Goal: Task Accomplishment & Management: Complete application form

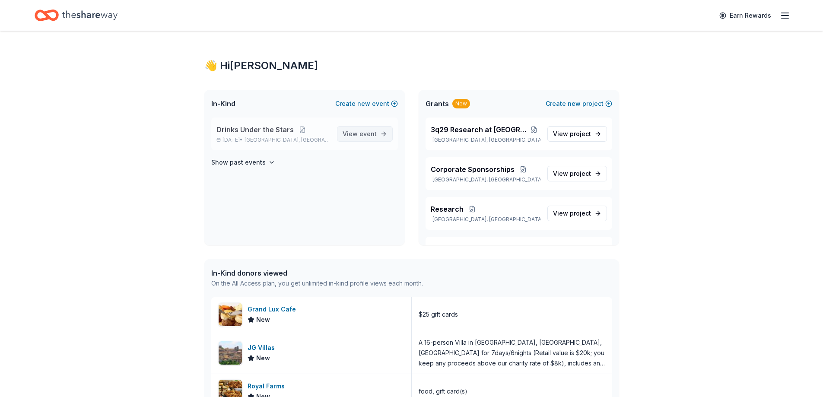
click at [359, 136] on span "View event" at bounding box center [360, 134] width 34 height 10
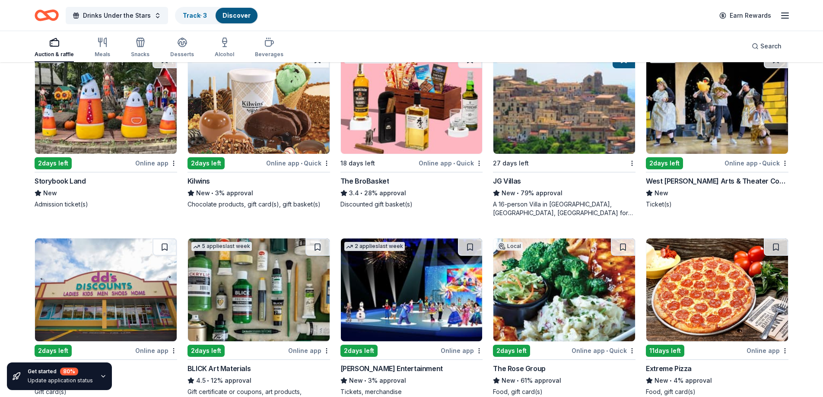
scroll to position [1596, 0]
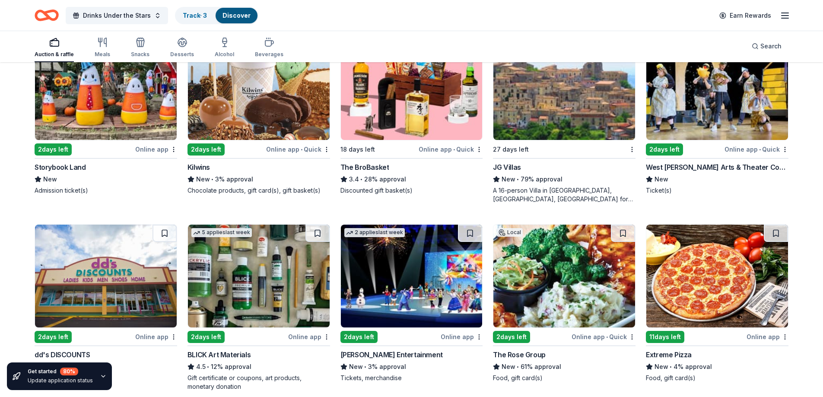
click at [525, 350] on div "The Rose Group" at bounding box center [519, 355] width 52 height 10
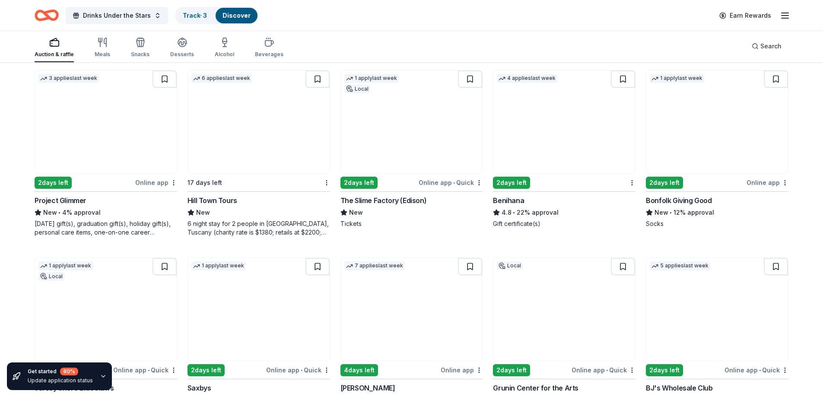
scroll to position [1954, 0]
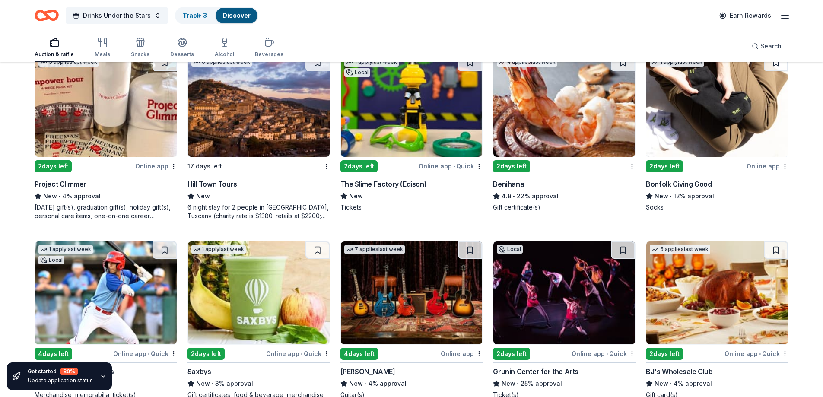
click at [231, 179] on div "Hill Town Tours" at bounding box center [212, 184] width 50 height 10
click at [540, 366] on div "Grunin Center for the Arts" at bounding box center [536, 371] width 86 height 10
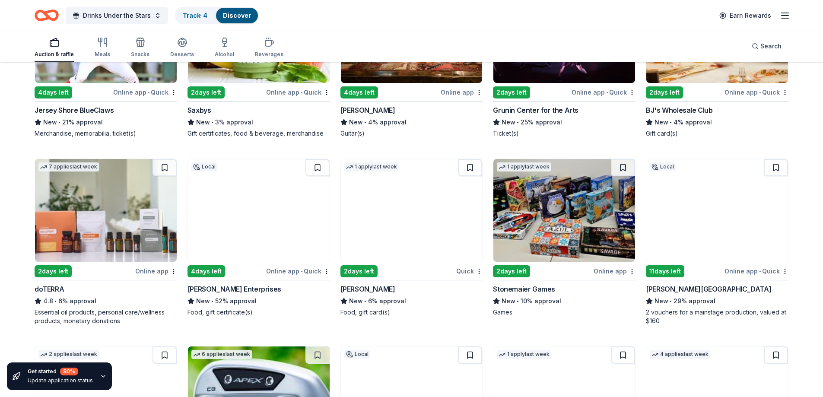
scroll to position [2250, 0]
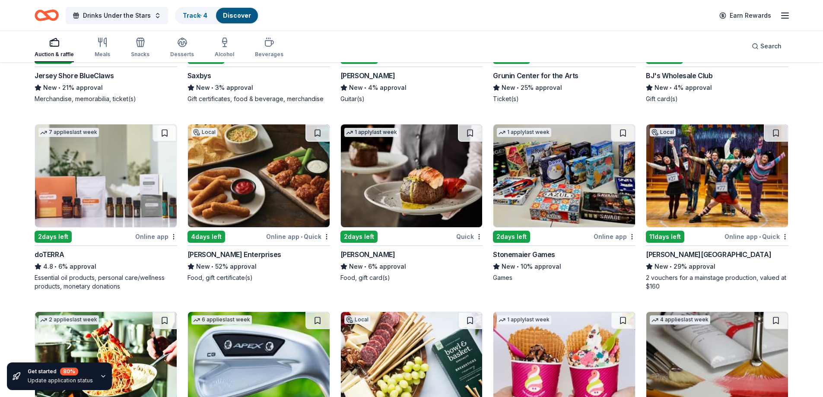
click at [699, 249] on div "George Street Playhouse" at bounding box center [708, 254] width 125 height 10
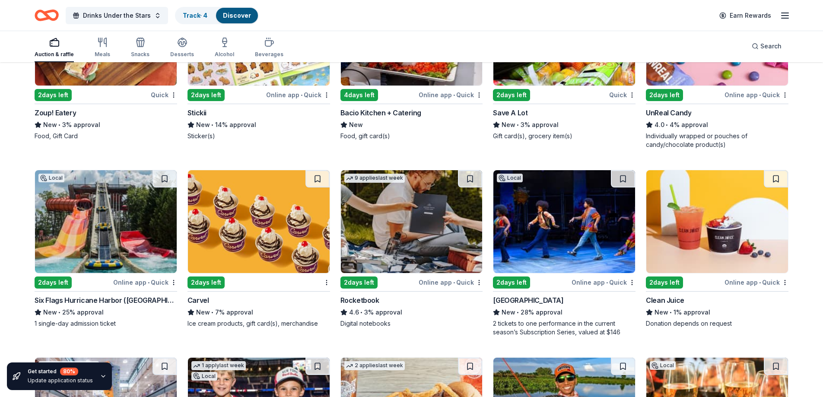
scroll to position [3156, 0]
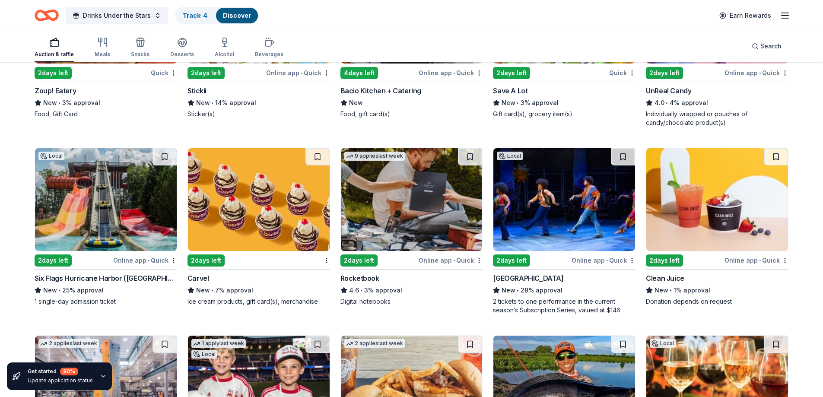
click at [361, 273] on div "Rocketbook" at bounding box center [359, 278] width 39 height 10
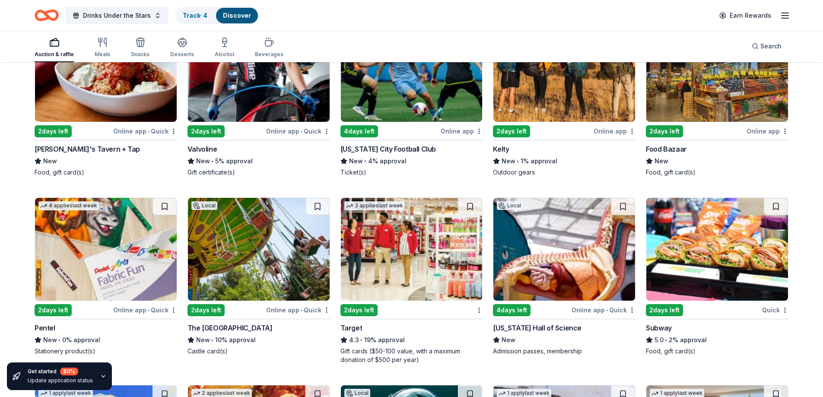
scroll to position [4016, 0]
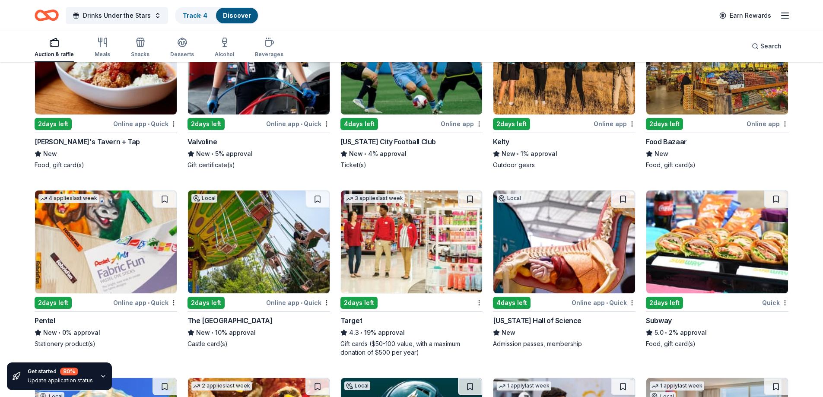
click at [353, 315] on div "Target" at bounding box center [351, 320] width 22 height 10
click at [518, 315] on div "New York Hall of Science" at bounding box center [537, 320] width 89 height 10
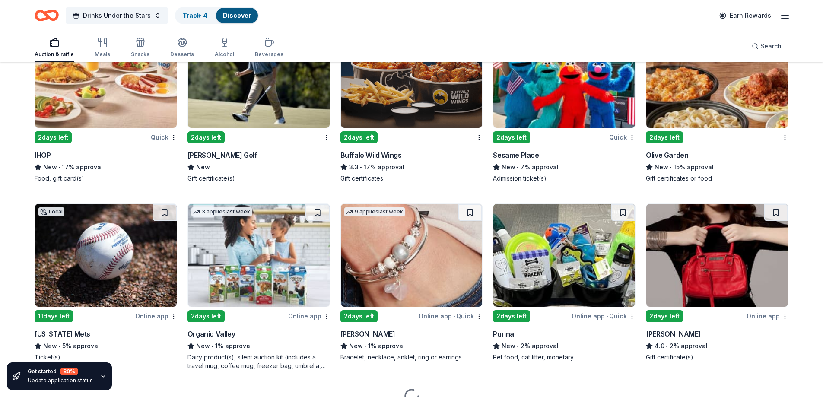
scroll to position [4582, 0]
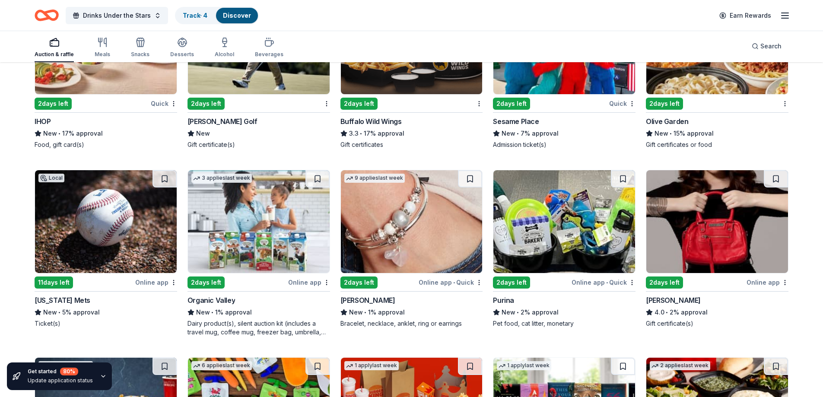
click at [60, 295] on div "New York Mets" at bounding box center [63, 300] width 56 height 10
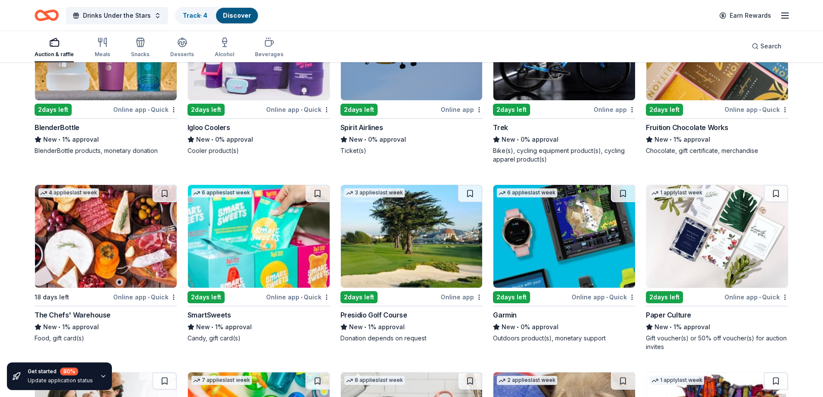
scroll to position [5778, 0]
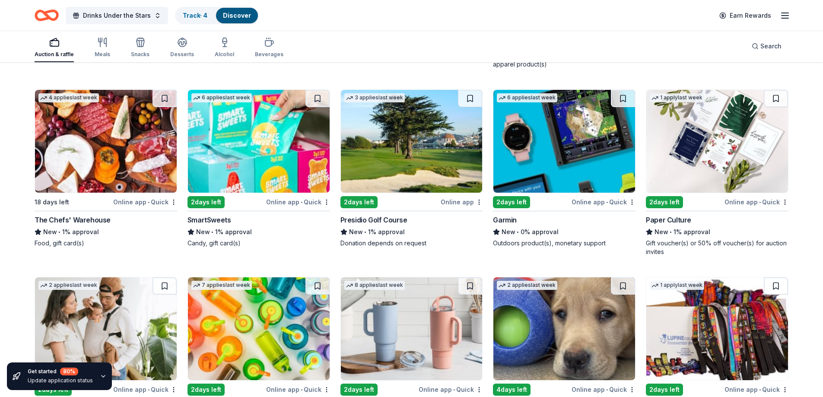
click at [383, 215] on div "Presidio Golf Course" at bounding box center [373, 220] width 67 height 10
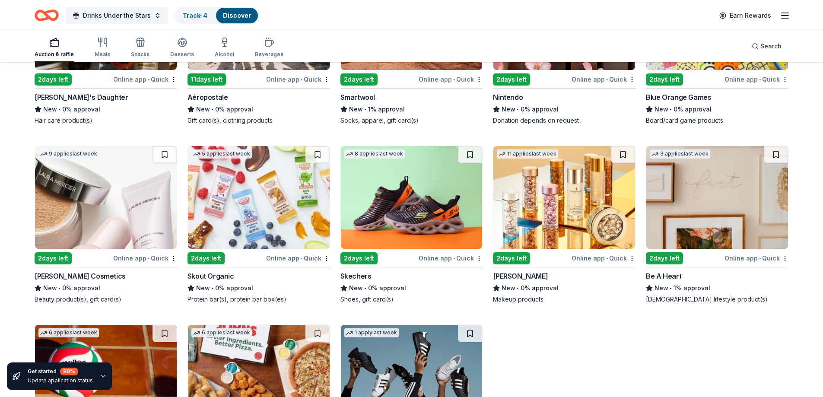
scroll to position [6383, 0]
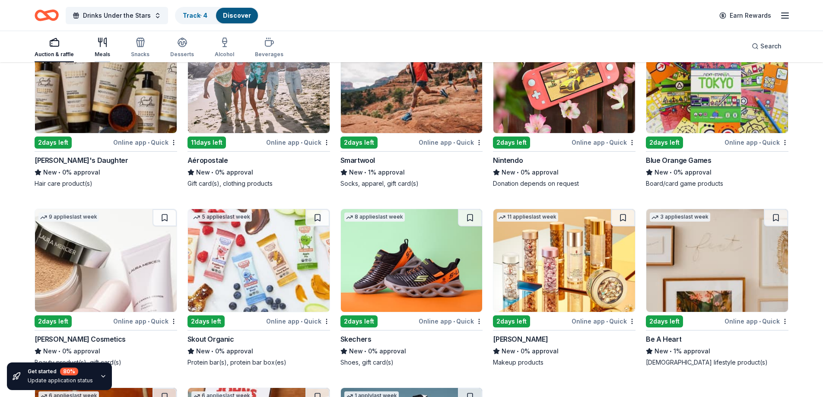
click at [104, 48] on div "Meals" at bounding box center [103, 47] width 16 height 21
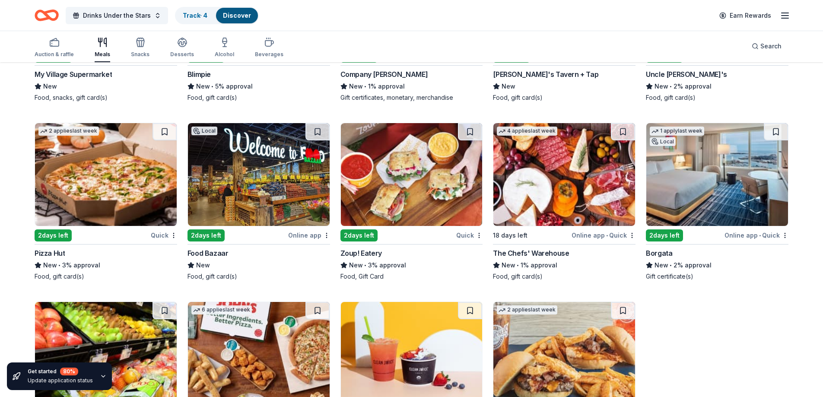
scroll to position [1556, 0]
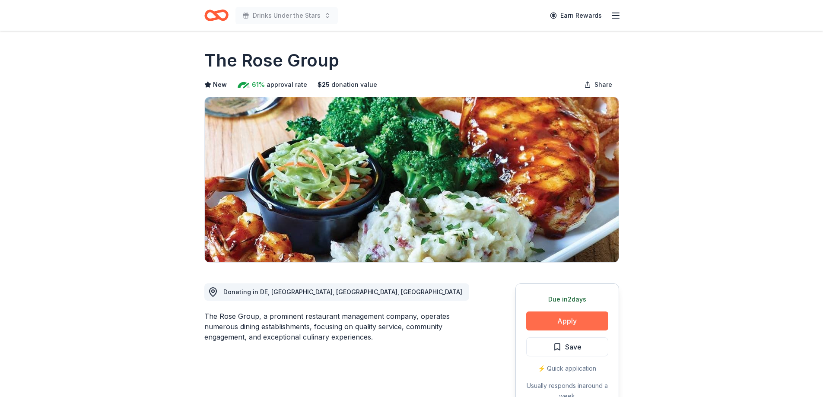
click at [546, 325] on button "Apply" at bounding box center [567, 320] width 82 height 19
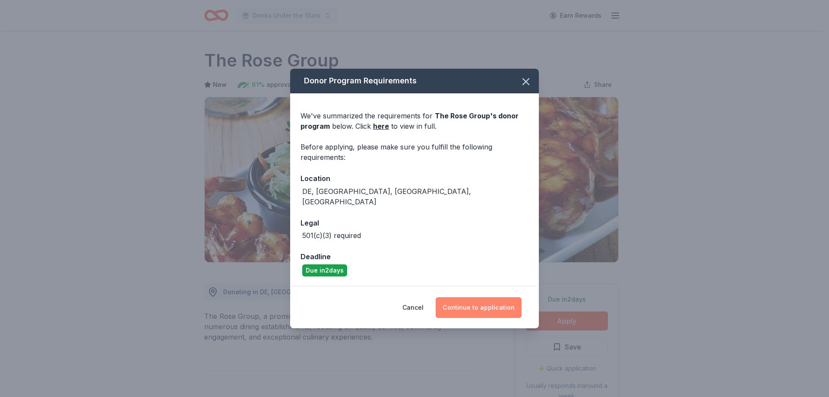
click at [480, 302] on button "Continue to application" at bounding box center [479, 307] width 86 height 21
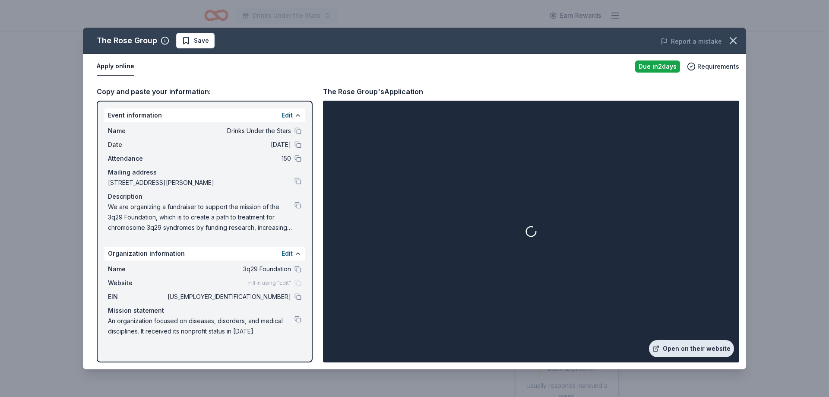
click at [713, 346] on link "Open on their website" at bounding box center [691, 348] width 85 height 17
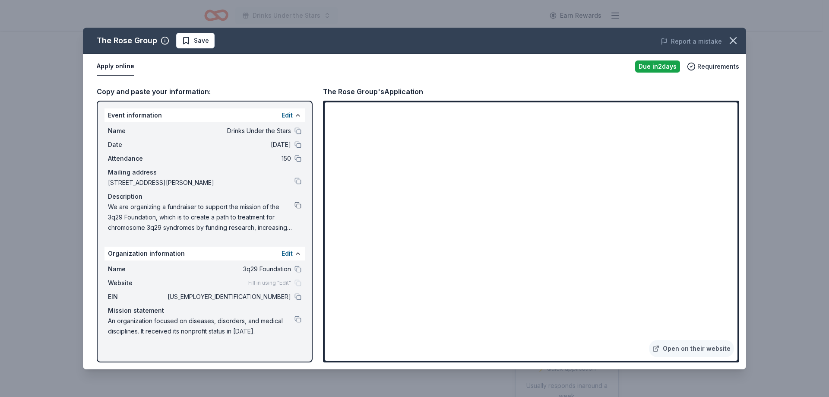
click at [298, 205] on button at bounding box center [298, 205] width 7 height 7
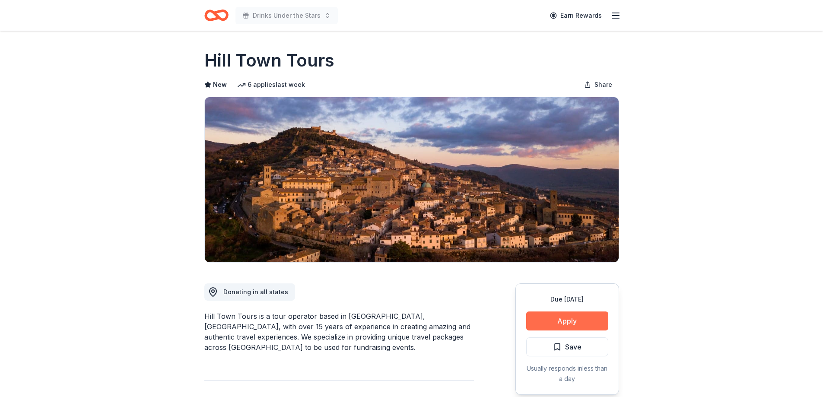
click at [582, 322] on button "Apply" at bounding box center [567, 320] width 82 height 19
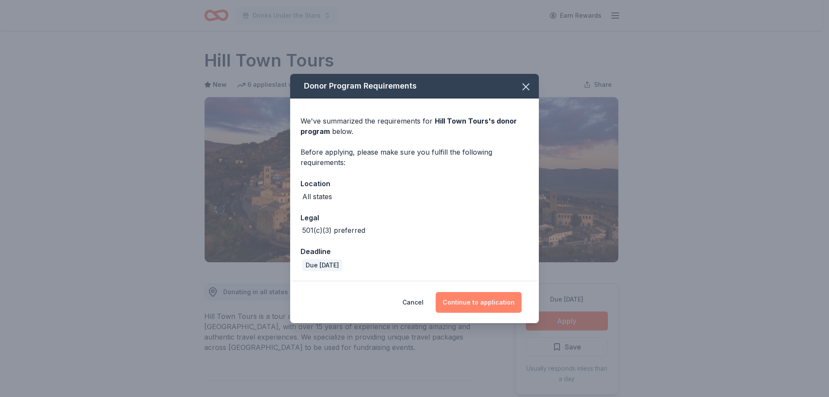
click at [477, 309] on button "Continue to application" at bounding box center [479, 302] width 86 height 21
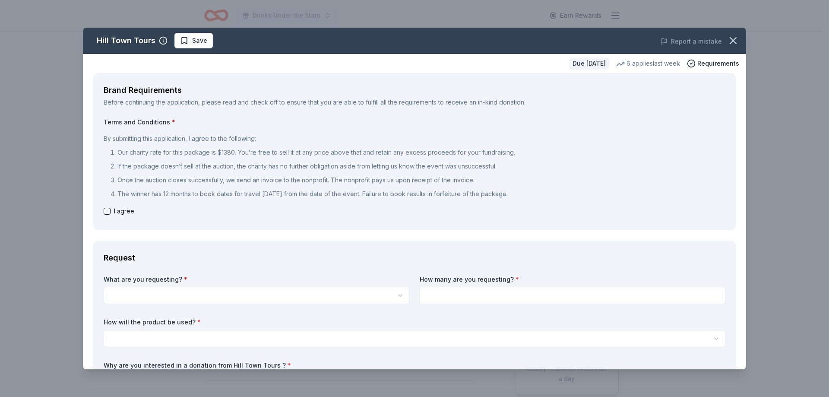
click at [107, 211] on button "button" at bounding box center [107, 211] width 7 height 7
checkbox input "true"
click at [168, 283] on label "What are you requesting? *" at bounding box center [257, 279] width 306 height 9
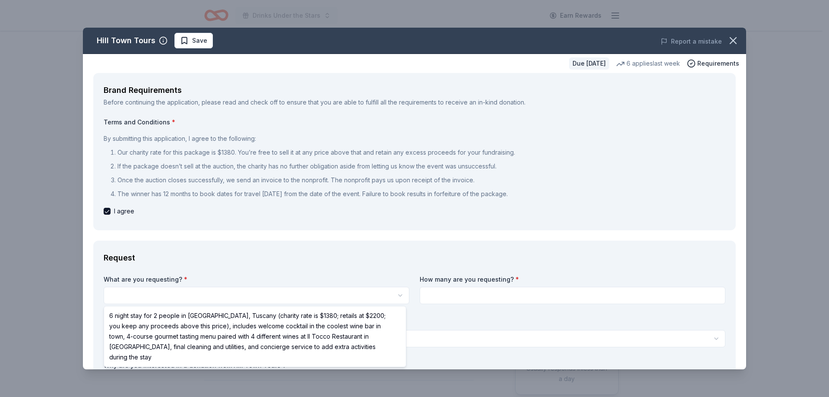
click at [185, 296] on html "Drinks Under the Stars Earn Rewards Due in 17 days Share Hill Town Tours New 6 …" at bounding box center [414, 198] width 829 height 397
select select "6 night stay for 2 people in Cortona, Tuscany (charity rate is $1380; retails a…"
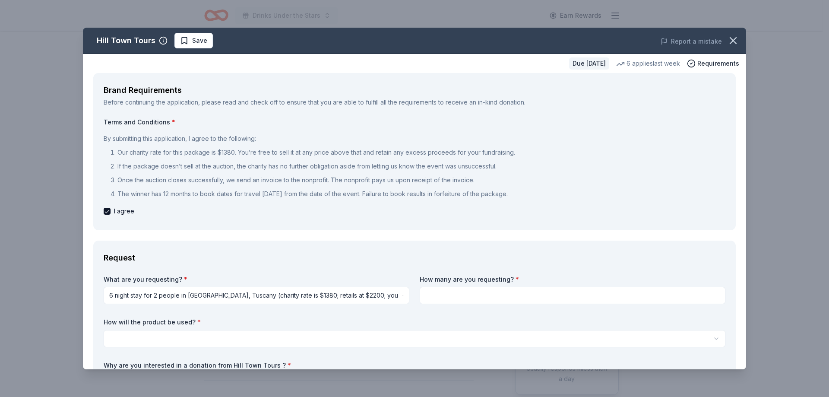
click at [184, 348] on div "What are you requesting? * 6 night stay for 2 people in Cortona, Tuscany (chari…" at bounding box center [415, 373] width 622 height 196
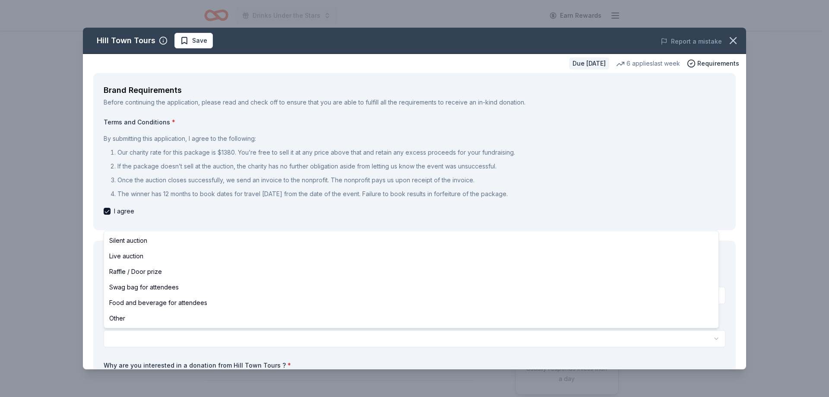
click at [184, 340] on html "Drinks Under the Stars Earn Rewards Due in 17 days Share Hill Town Tours New 6 …" at bounding box center [414, 198] width 829 height 397
select select "silentAuction"
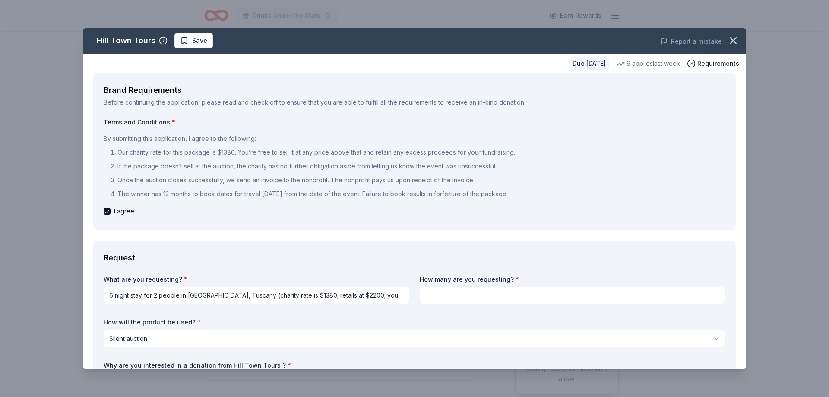
click at [475, 278] on label "How many are you requesting? *" at bounding box center [573, 279] width 306 height 9
click at [467, 302] on input at bounding box center [573, 295] width 306 height 17
type input "1"
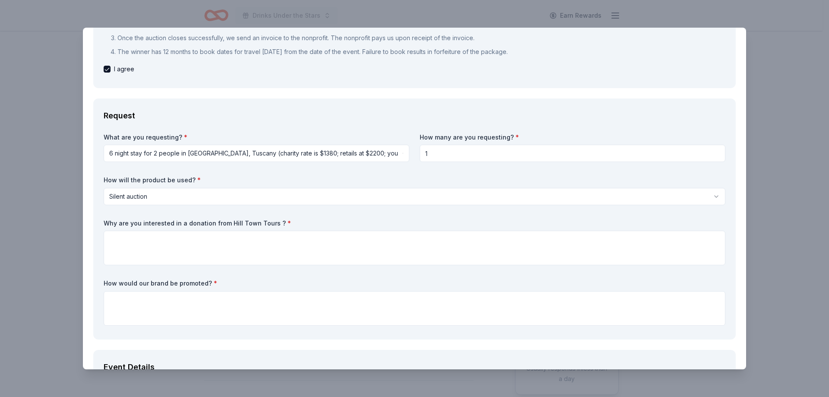
scroll to position [173, 0]
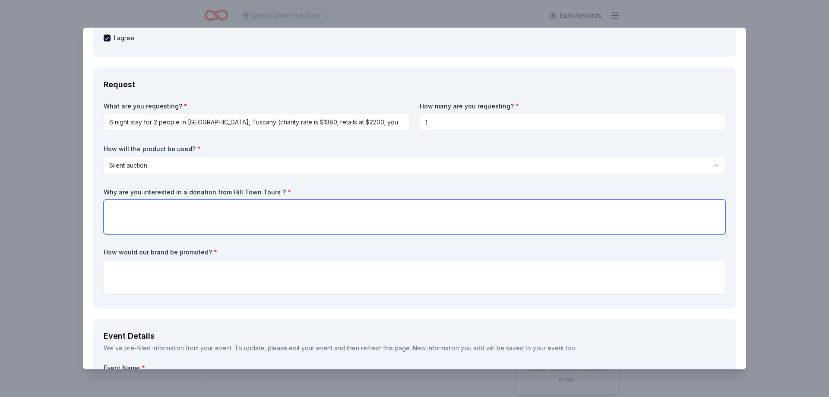
click at [141, 212] on textarea at bounding box center [415, 217] width 622 height 35
paste textarea "We are organizing a fundraiser to support the mission of the 3q29 Foundation, w…"
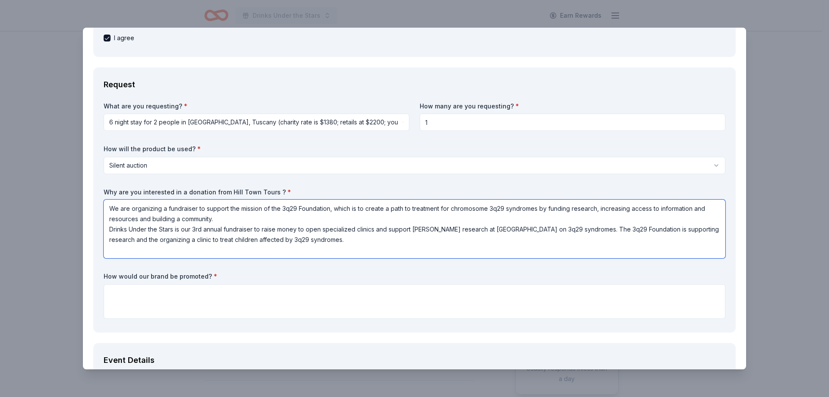
type textarea "We are organizing a fundraiser to support the mission of the 3q29 Foundation, w…"
click at [205, 306] on textarea at bounding box center [415, 301] width 622 height 35
type textarea "F"
type textarea "Social Media and on the Gala Bid App"
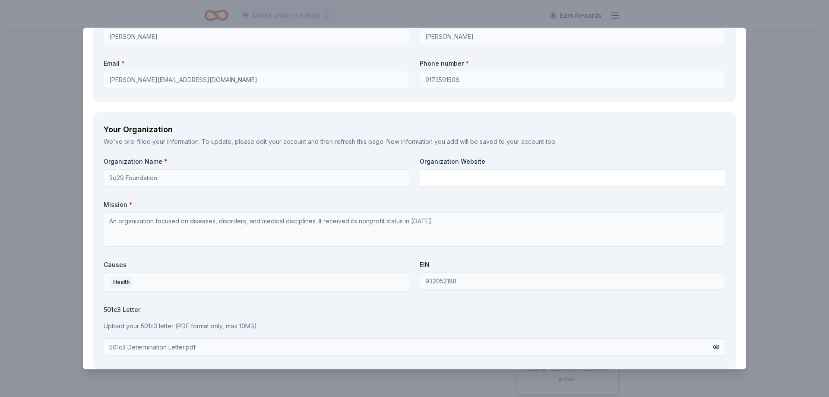
scroll to position [861, 0]
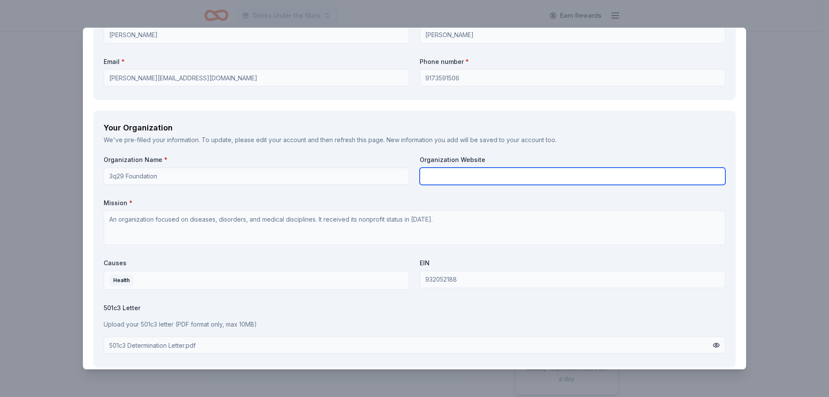
click at [445, 180] on input "text" at bounding box center [573, 176] width 306 height 17
click at [450, 181] on input "text" at bounding box center [573, 176] width 306 height 17
paste input "[URL][DOMAIN_NAME]"
type input "[URL][DOMAIN_NAME]"
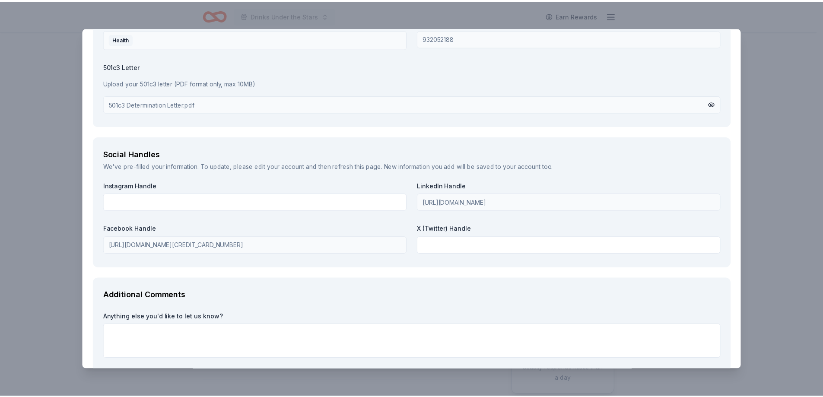
scroll to position [1150, 0]
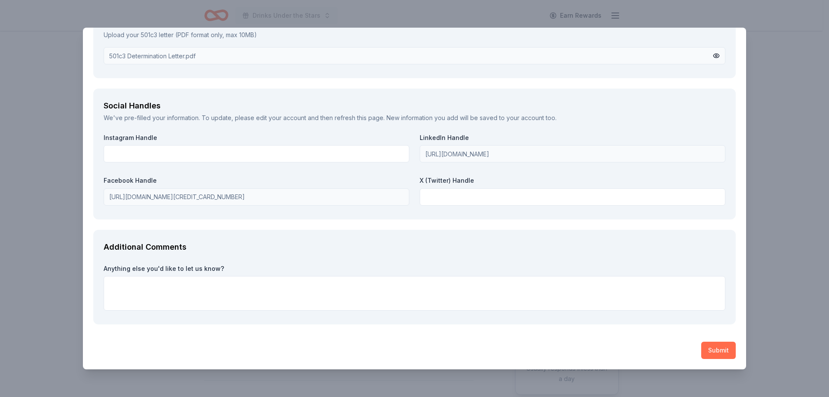
click at [721, 350] on button "Submit" at bounding box center [719, 350] width 35 height 17
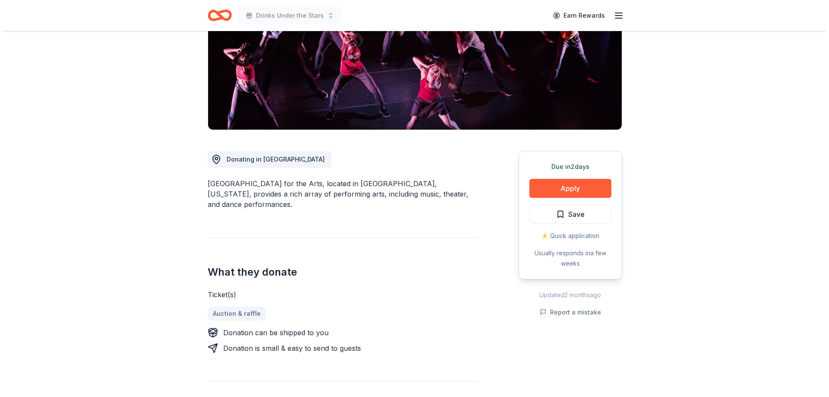
scroll to position [180, 0]
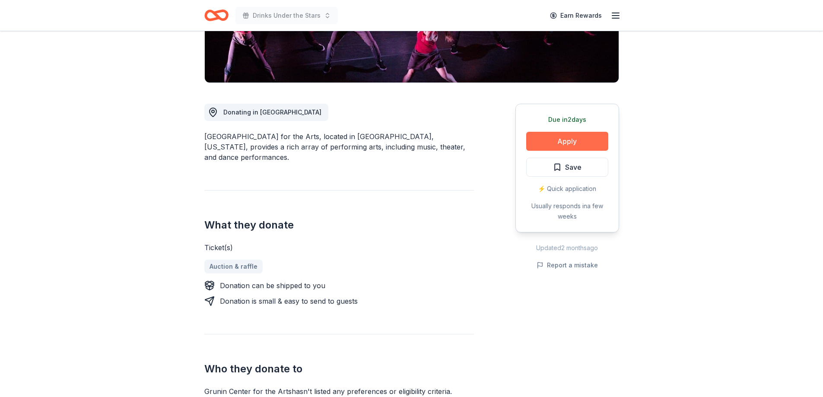
click at [559, 141] on button "Apply" at bounding box center [567, 141] width 82 height 19
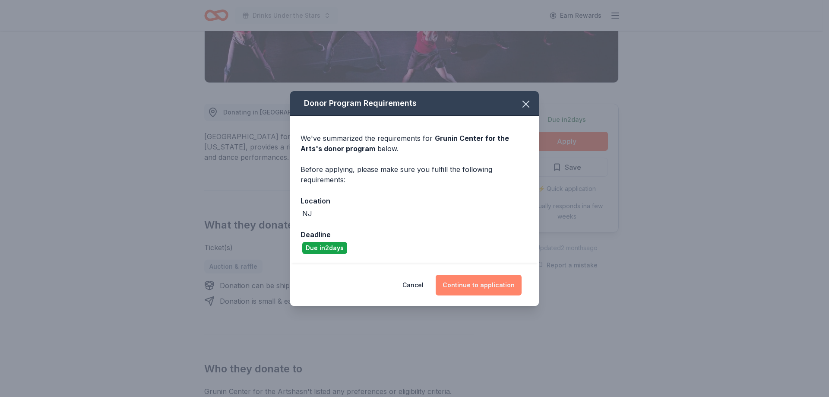
click at [486, 286] on button "Continue to application" at bounding box center [479, 285] width 86 height 21
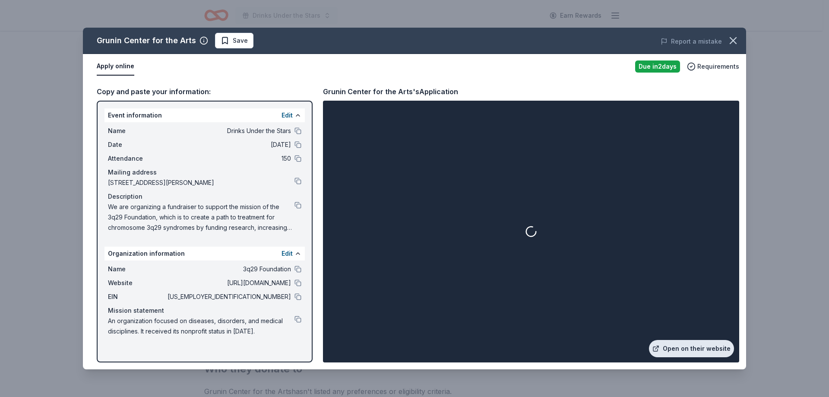
click at [677, 350] on link "Open on their website" at bounding box center [691, 348] width 85 height 17
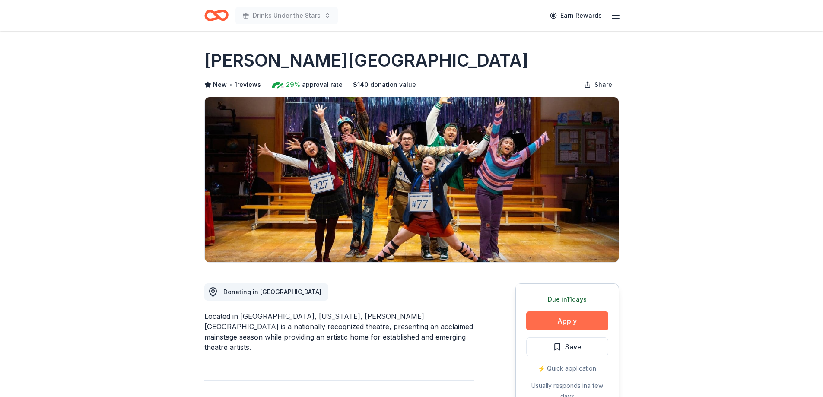
click at [530, 318] on button "Apply" at bounding box center [567, 320] width 82 height 19
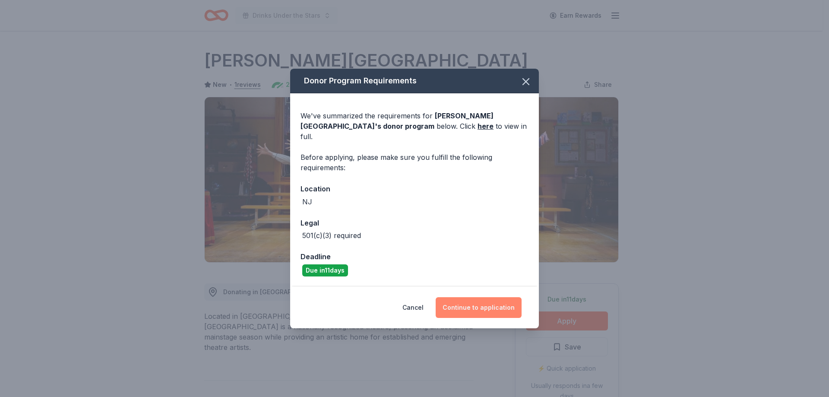
click at [476, 301] on button "Continue to application" at bounding box center [479, 307] width 86 height 21
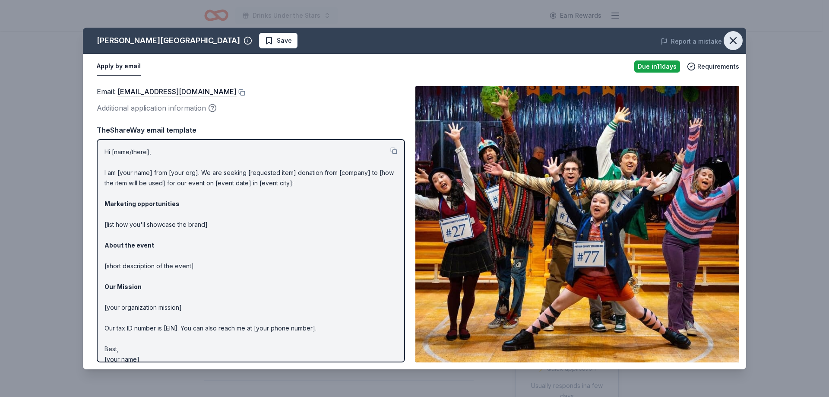
click at [734, 40] on icon "button" at bounding box center [734, 41] width 6 height 6
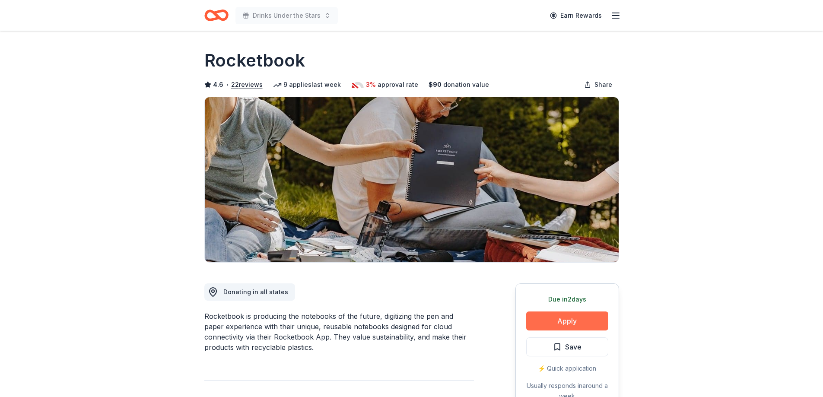
click at [583, 322] on button "Apply" at bounding box center [567, 320] width 82 height 19
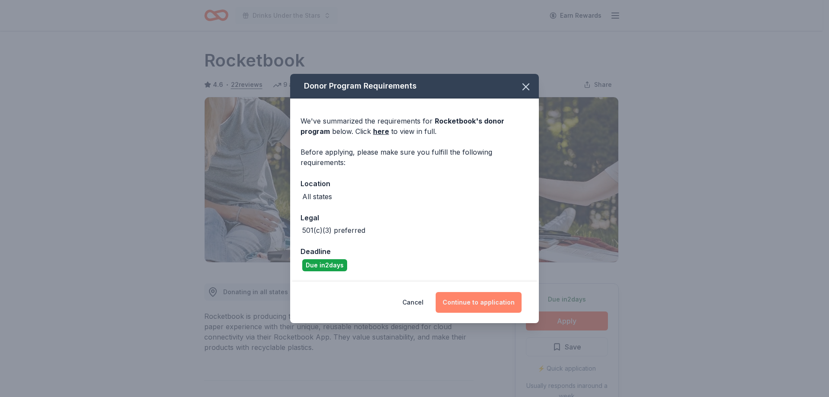
click at [466, 296] on button "Continue to application" at bounding box center [479, 302] width 86 height 21
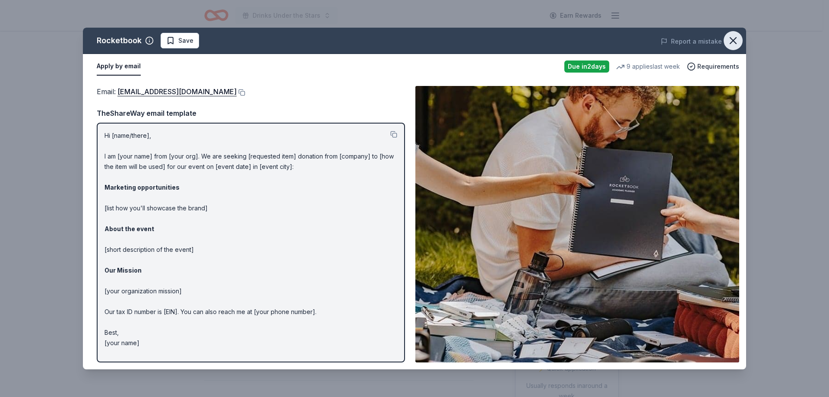
click at [731, 44] on icon "button" at bounding box center [734, 41] width 12 height 12
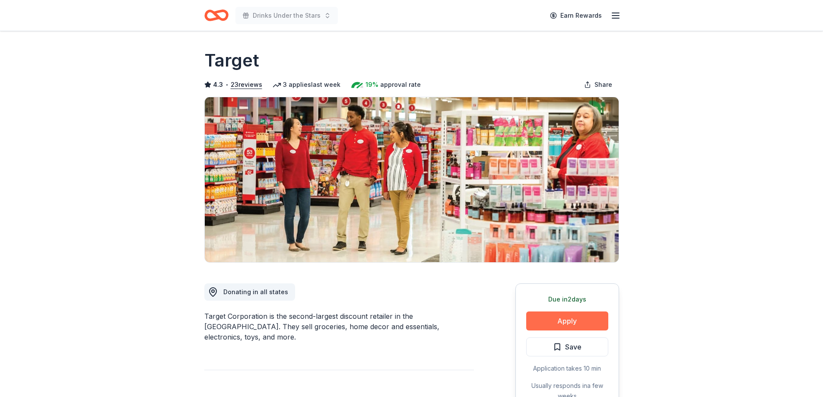
click at [596, 318] on button "Apply" at bounding box center [567, 320] width 82 height 19
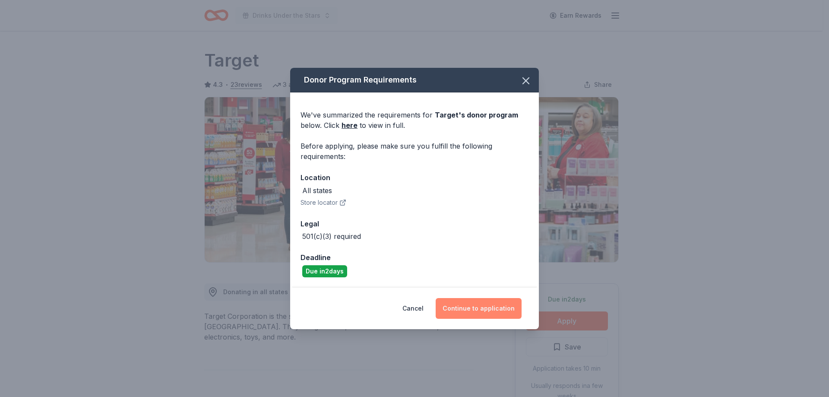
click at [472, 308] on button "Continue to application" at bounding box center [479, 308] width 86 height 21
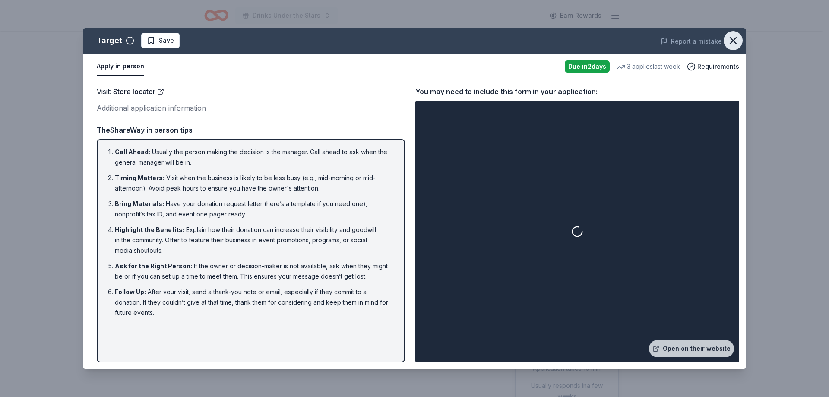
click at [734, 41] on icon "button" at bounding box center [734, 41] width 12 height 12
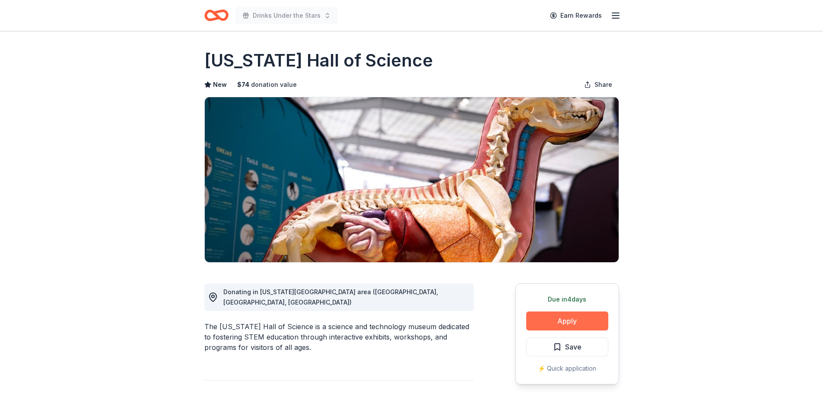
click at [571, 321] on button "Apply" at bounding box center [567, 320] width 82 height 19
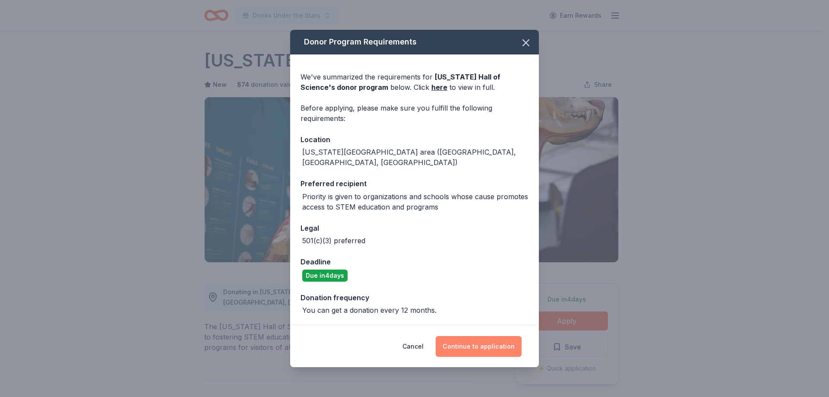
click at [471, 348] on button "Continue to application" at bounding box center [479, 346] width 86 height 21
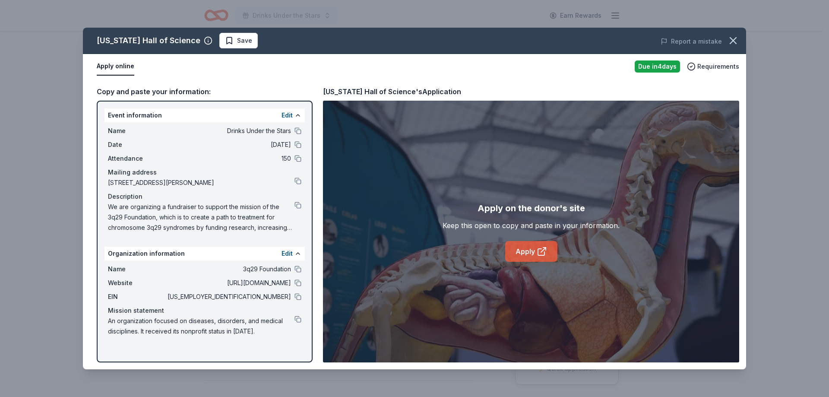
click at [533, 254] on link "Apply" at bounding box center [531, 251] width 52 height 21
click at [296, 298] on button at bounding box center [298, 296] width 7 height 7
click at [300, 295] on button at bounding box center [298, 296] width 7 height 7
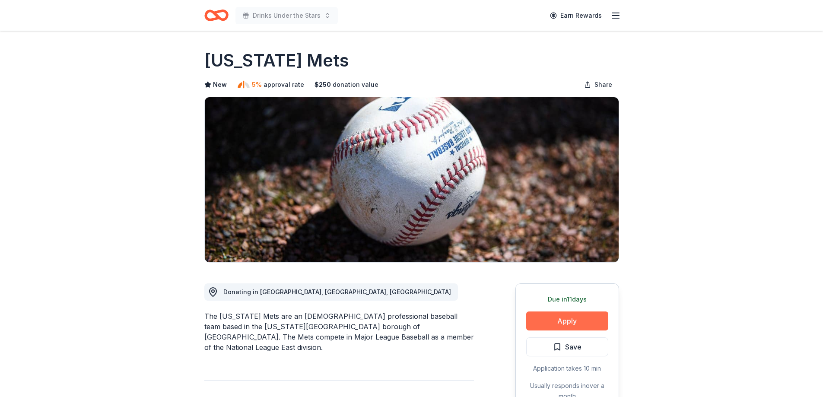
click at [578, 322] on button "Apply" at bounding box center [567, 320] width 82 height 19
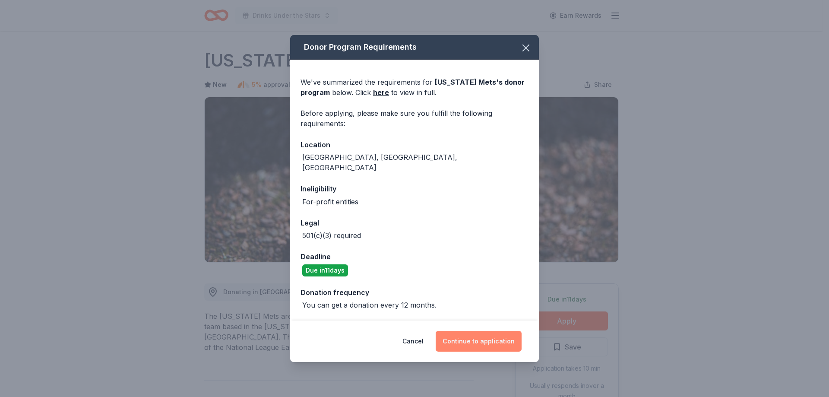
click at [488, 336] on button "Continue to application" at bounding box center [479, 341] width 86 height 21
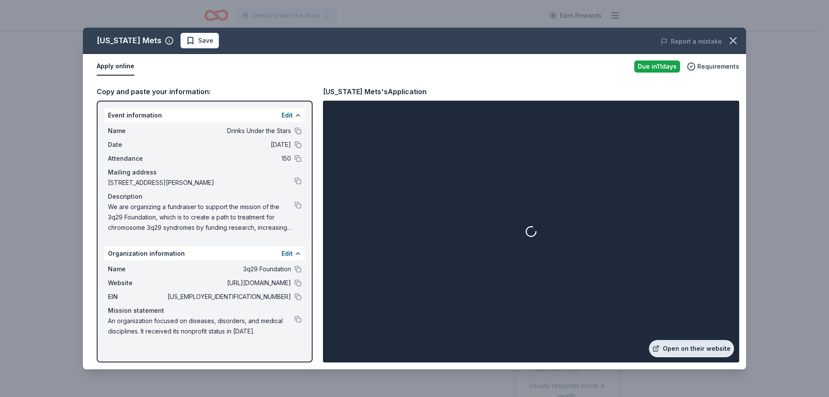
click at [693, 353] on link "Open on their website" at bounding box center [691, 348] width 85 height 17
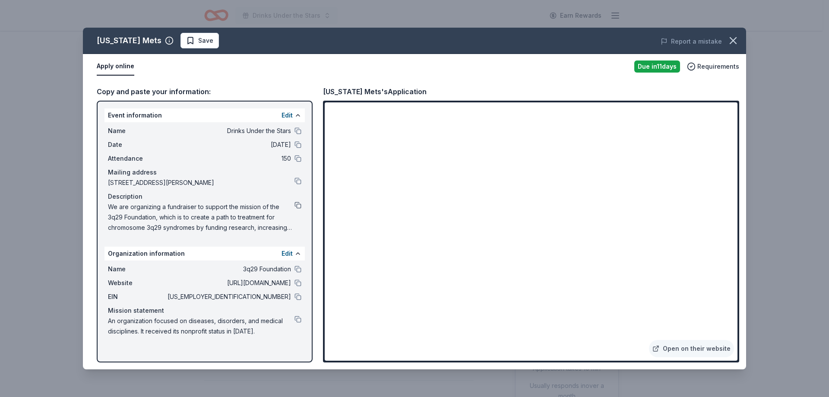
click at [297, 205] on button at bounding box center [298, 205] width 7 height 7
